Goal: Transaction & Acquisition: Purchase product/service

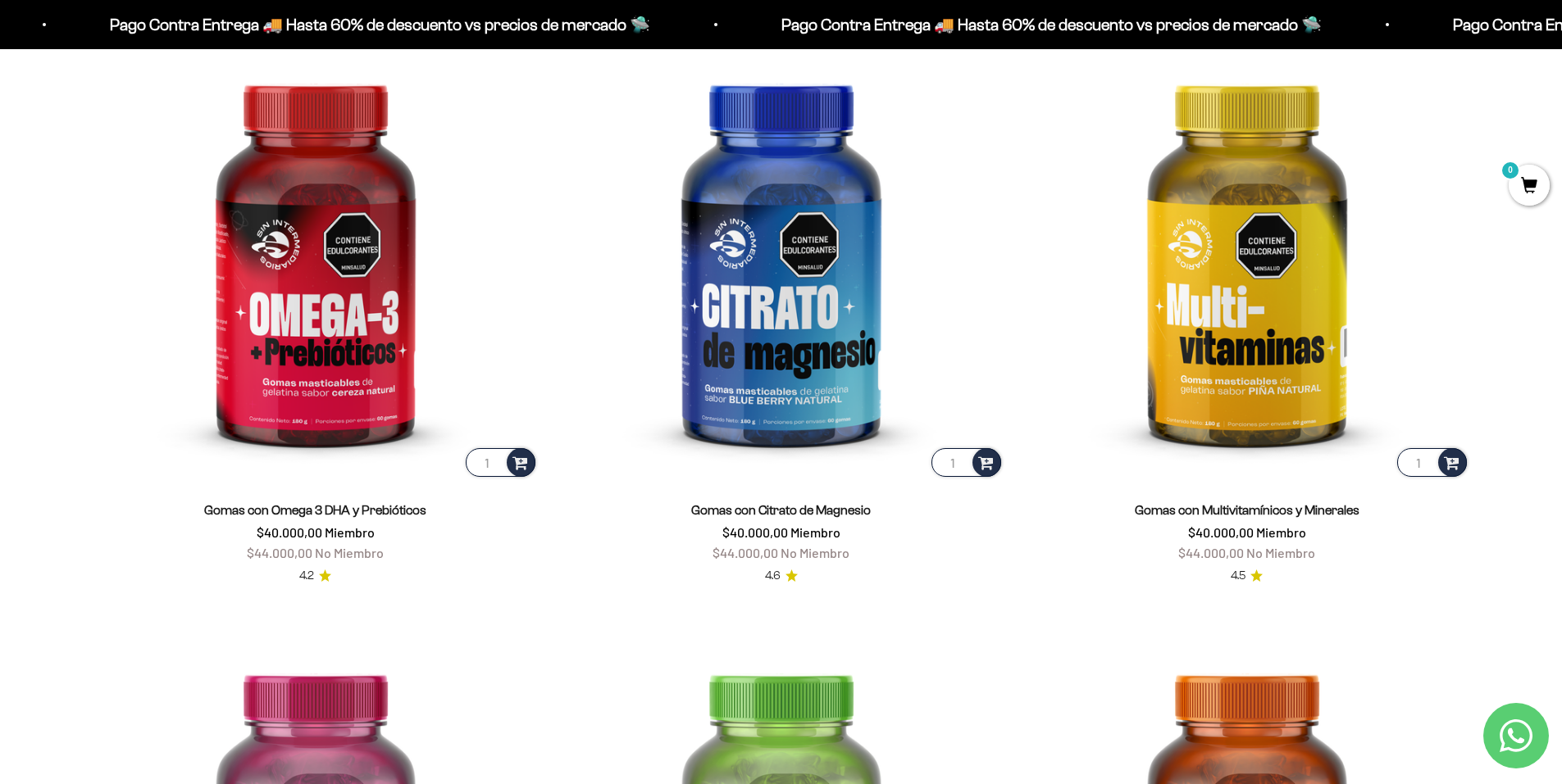
scroll to position [2704, 0]
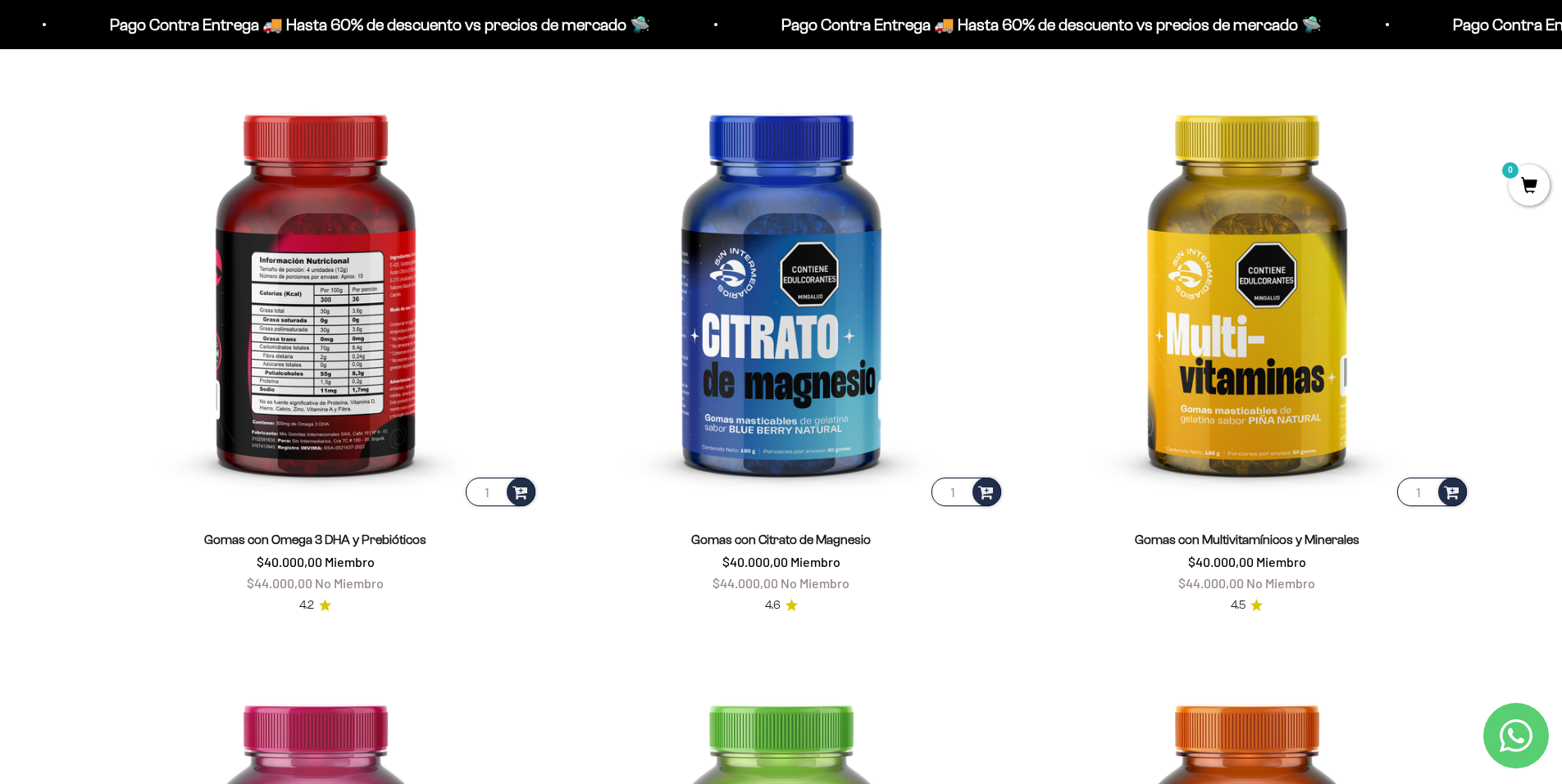
click at [324, 308] on img at bounding box center [315, 286] width 446 height 446
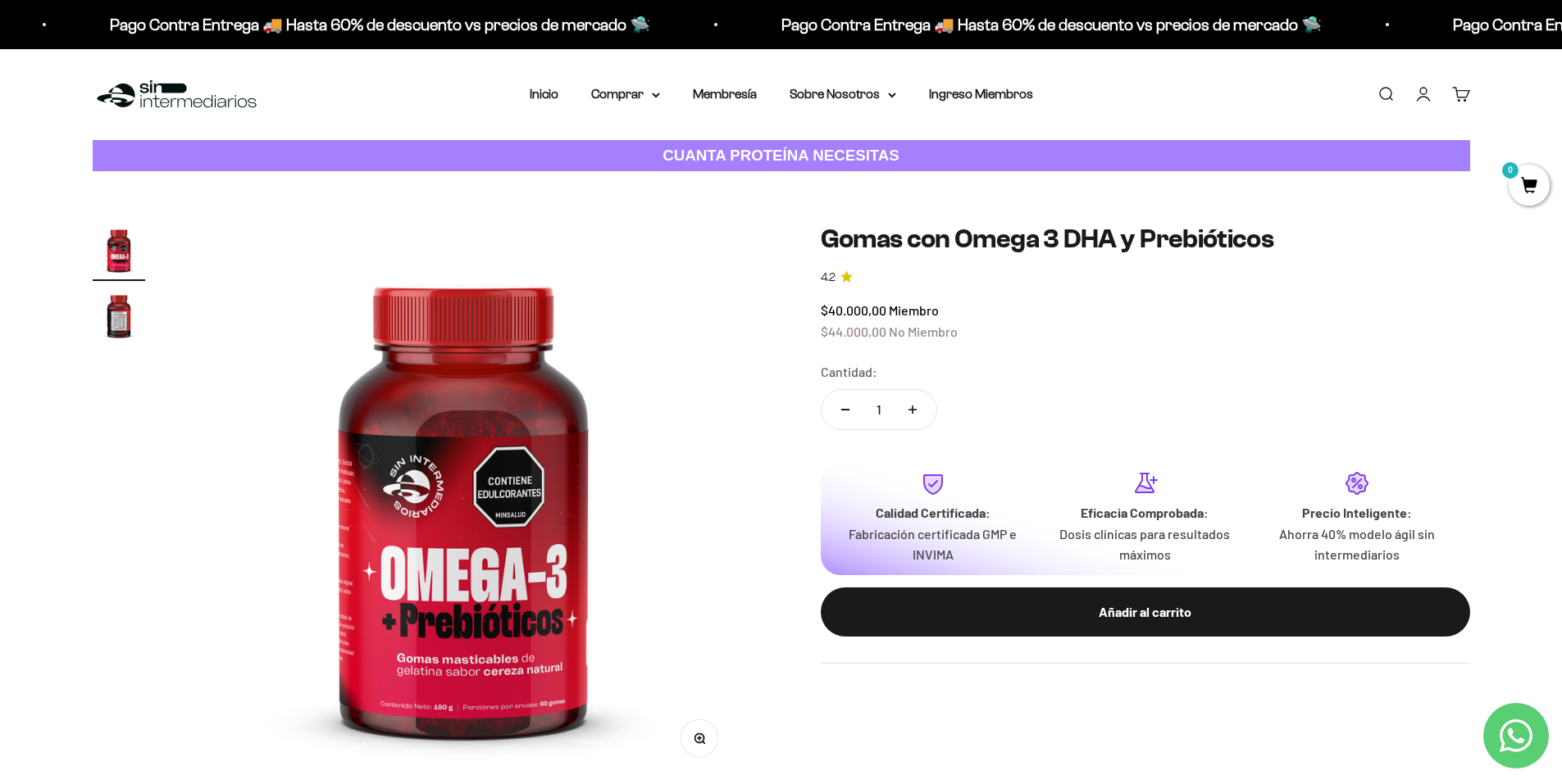
click at [1423, 95] on link "Iniciar sesión" at bounding box center [1423, 94] width 18 height 18
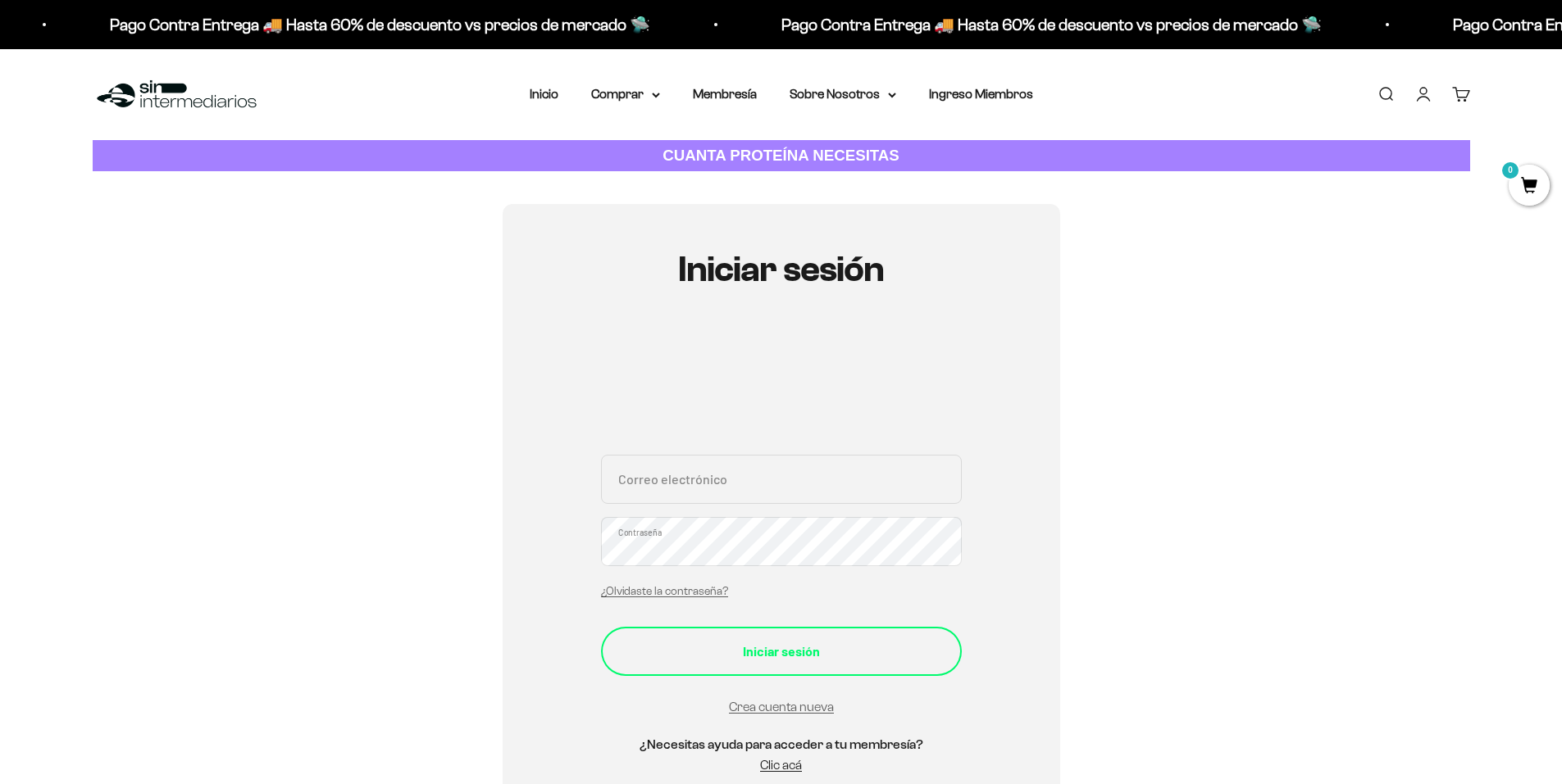
type input "[EMAIL_ADDRESS][PERSON_NAME][DOMAIN_NAME]"
click at [754, 665] on button "Iniciar sesión" at bounding box center [781, 650] width 361 height 49
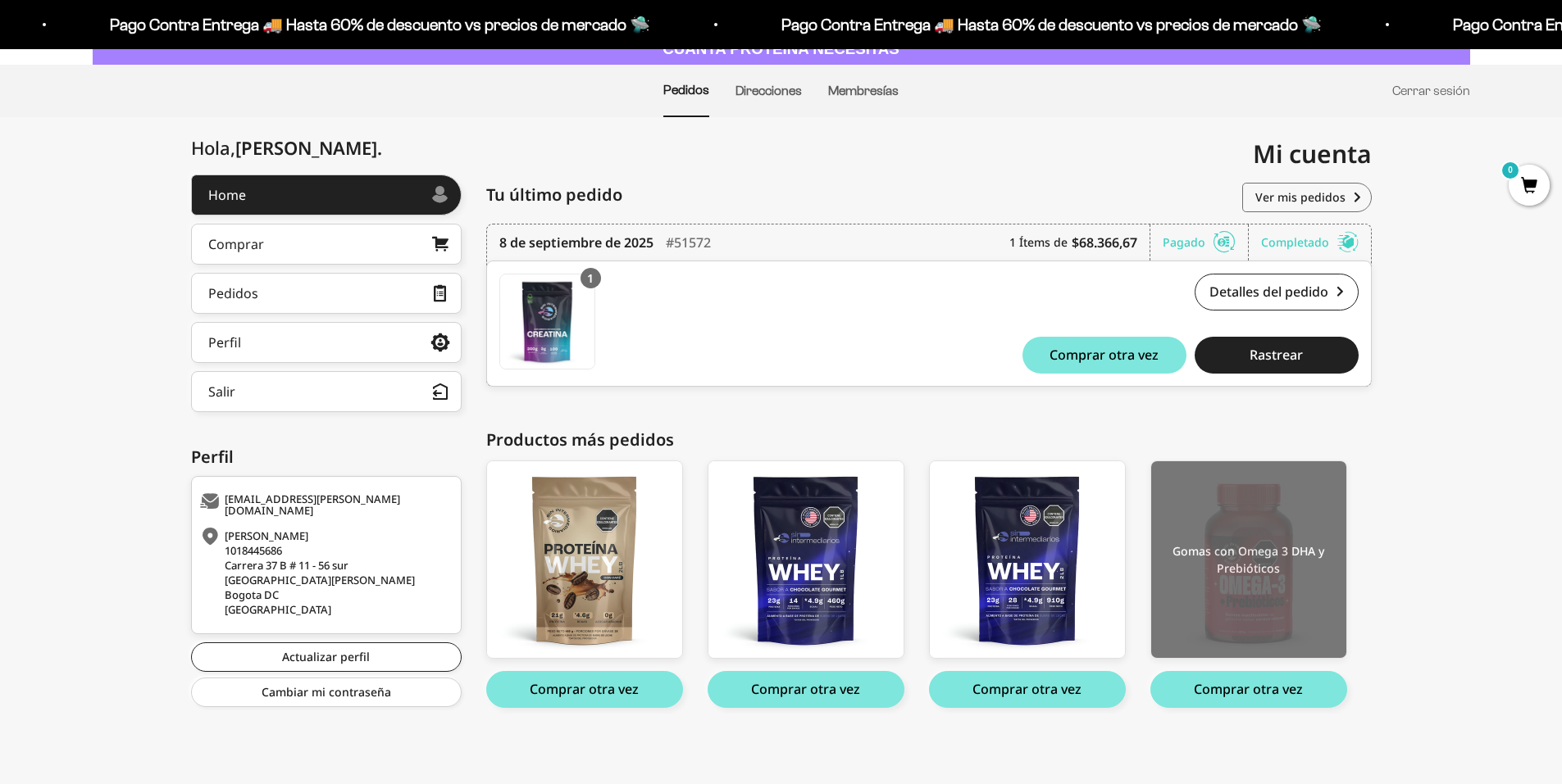
scroll to position [108, 0]
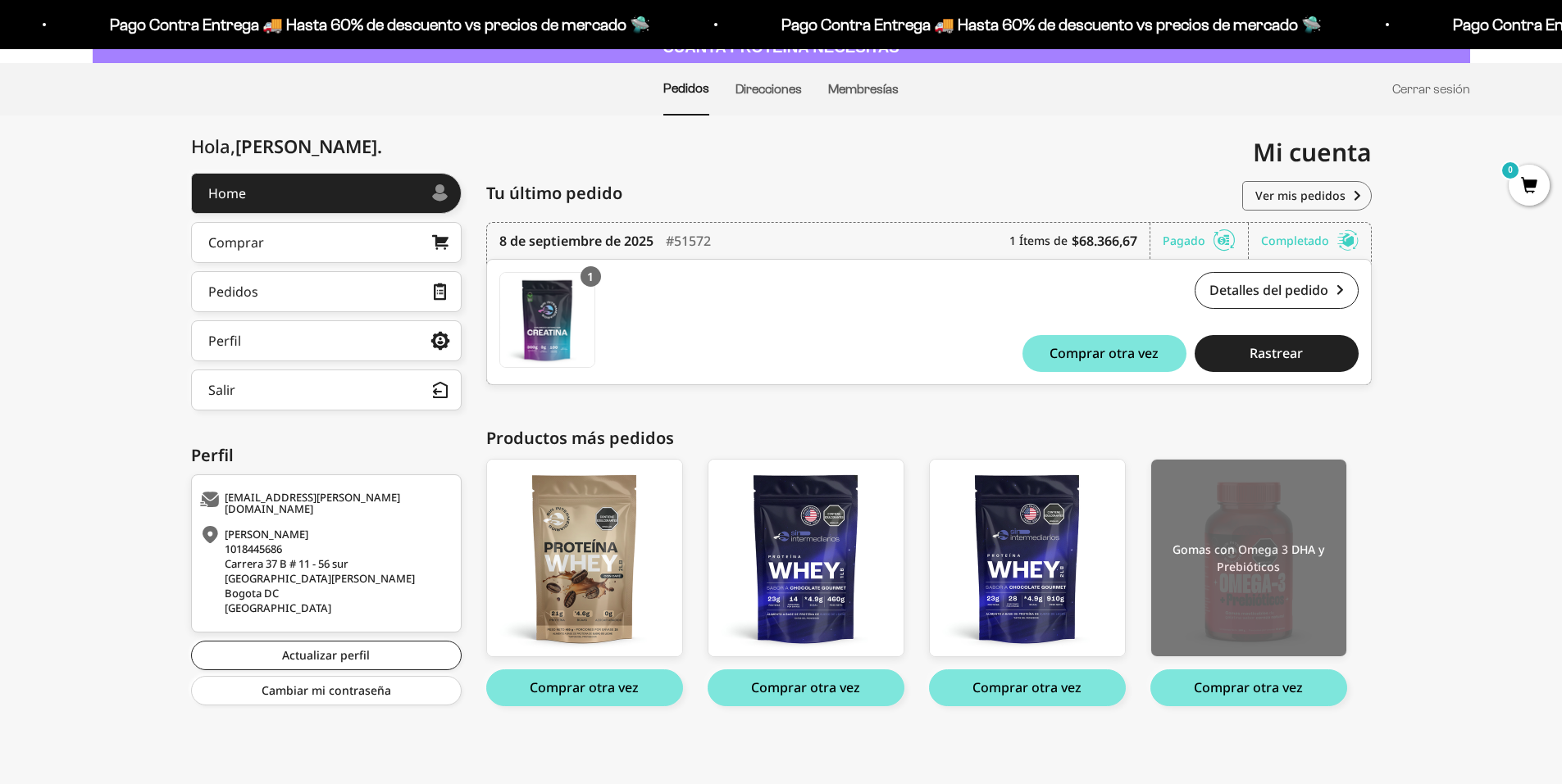
click at [1268, 511] on img at bounding box center [1249, 558] width 195 height 197
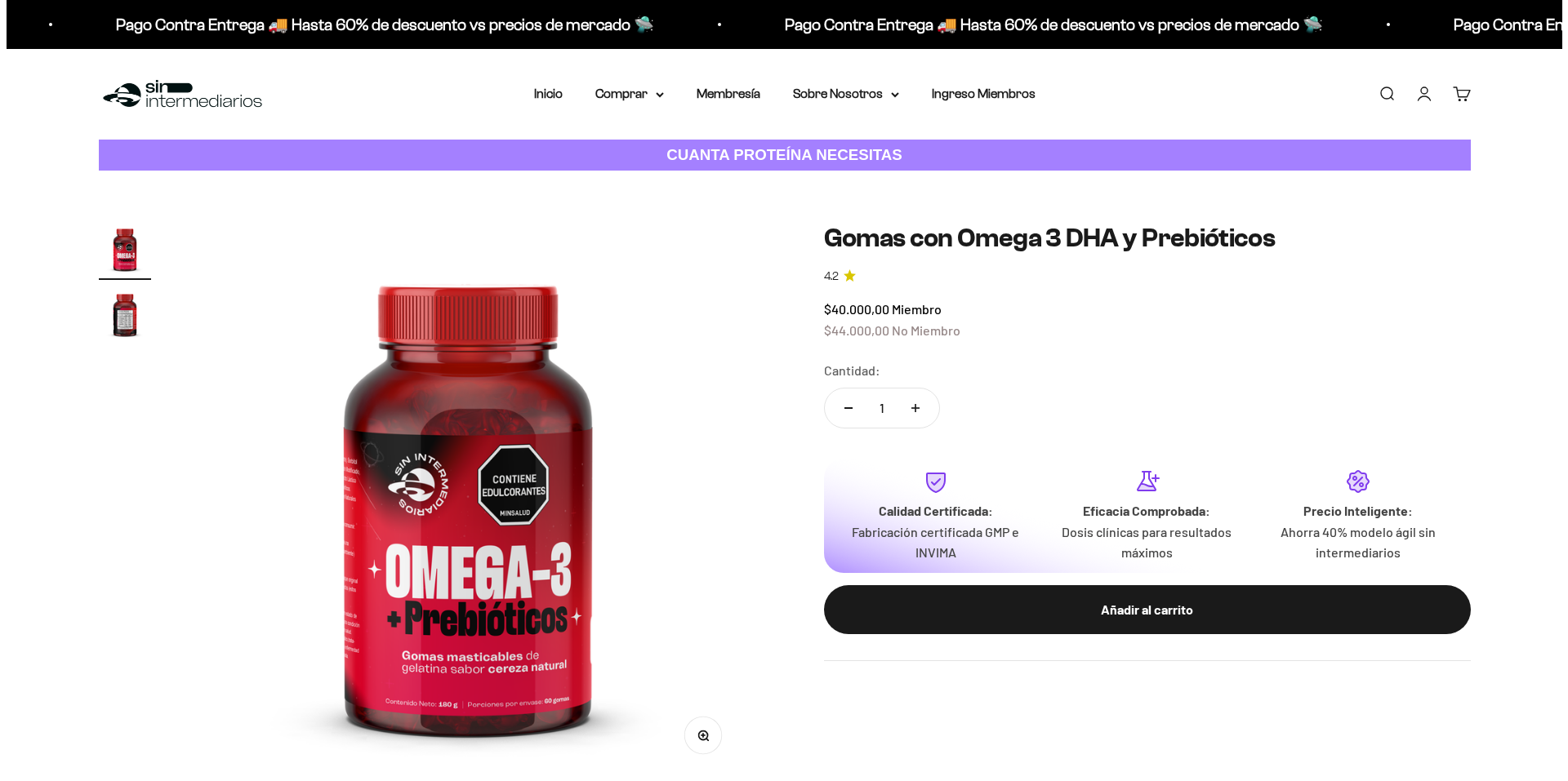
scroll to position [82, 0]
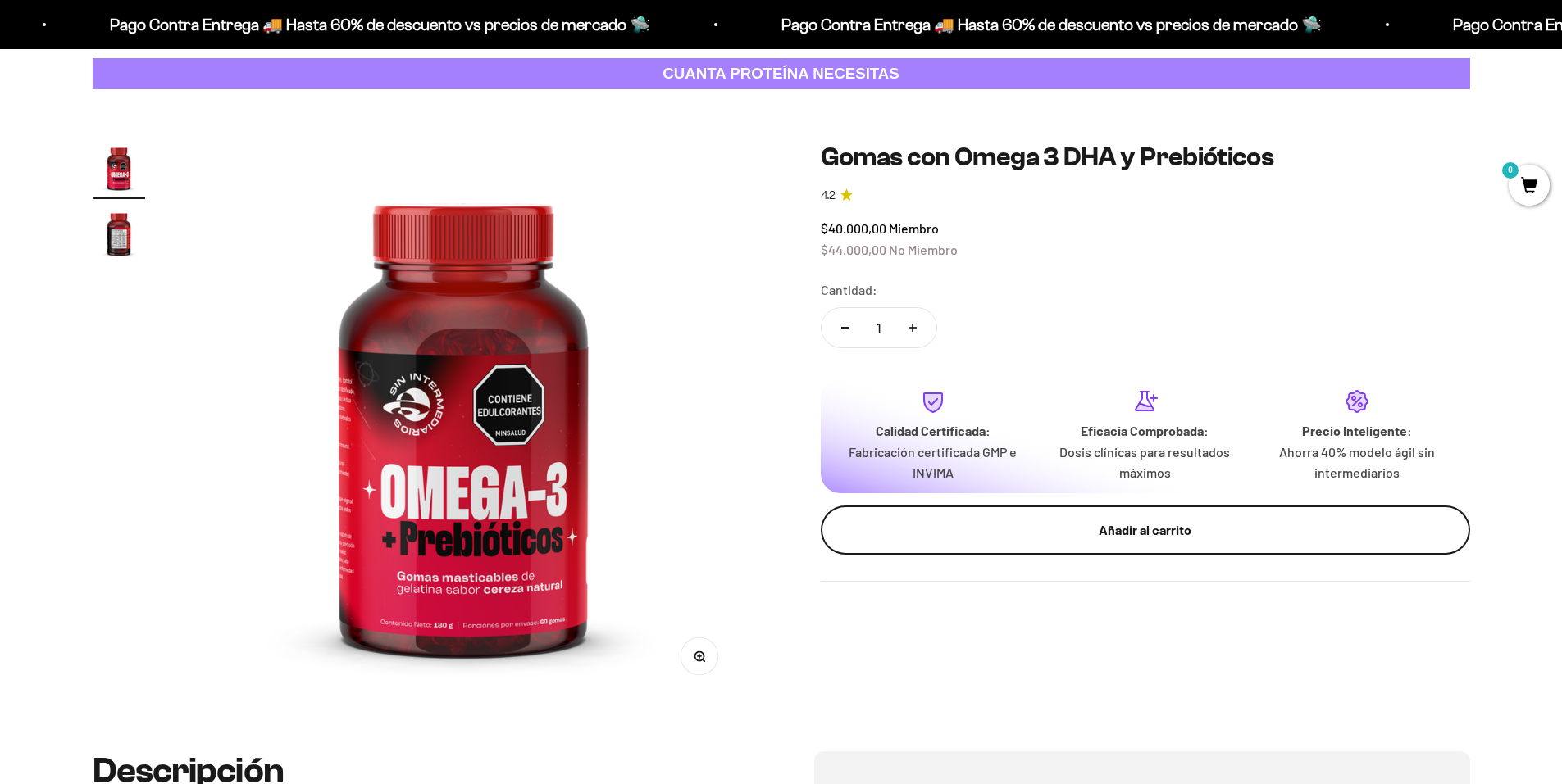
click at [1112, 539] on div "Añadir al carrito" at bounding box center [1145, 530] width 584 height 21
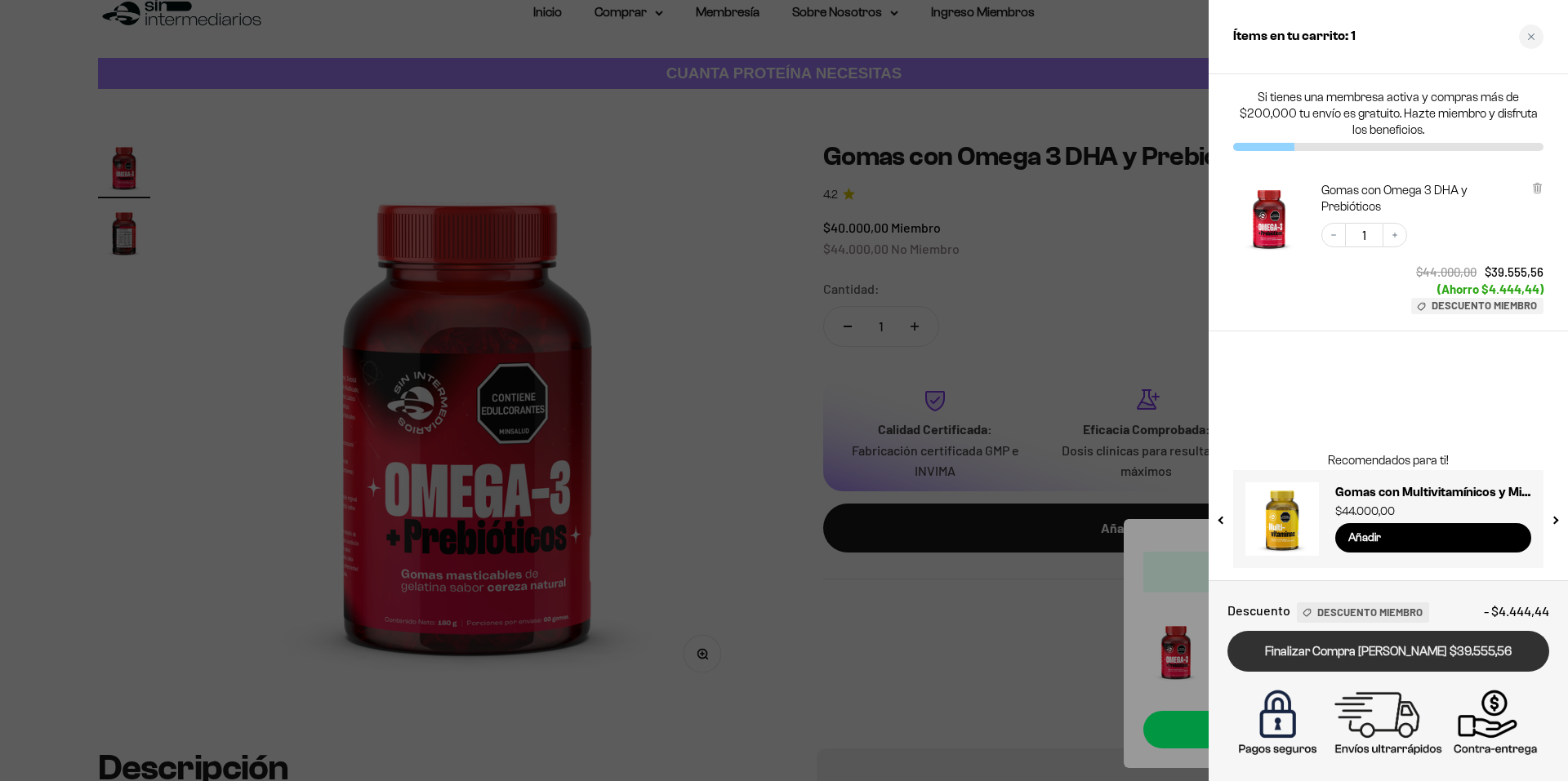
click at [1387, 667] on link "Finalizar Compra [PERSON_NAME] $39.555,56" at bounding box center [1388, 652] width 322 height 42
